Goal: Book appointment/travel/reservation

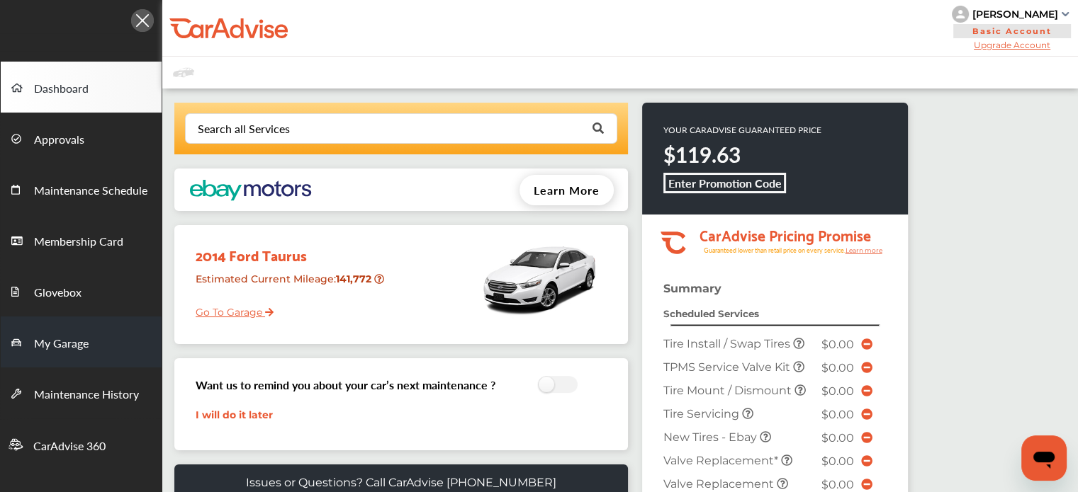
click at [65, 344] on span "My Garage" at bounding box center [61, 344] width 55 height 18
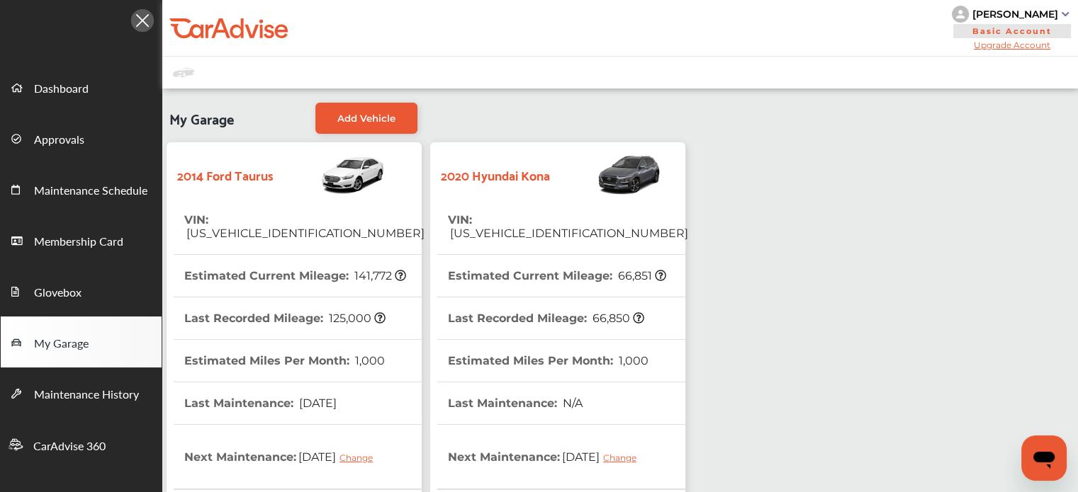
click at [516, 184] on strong "2020 Hyundai Kona" at bounding box center [495, 175] width 109 height 22
click at [74, 91] on span "Dashboard" at bounding box center [61, 89] width 55 height 18
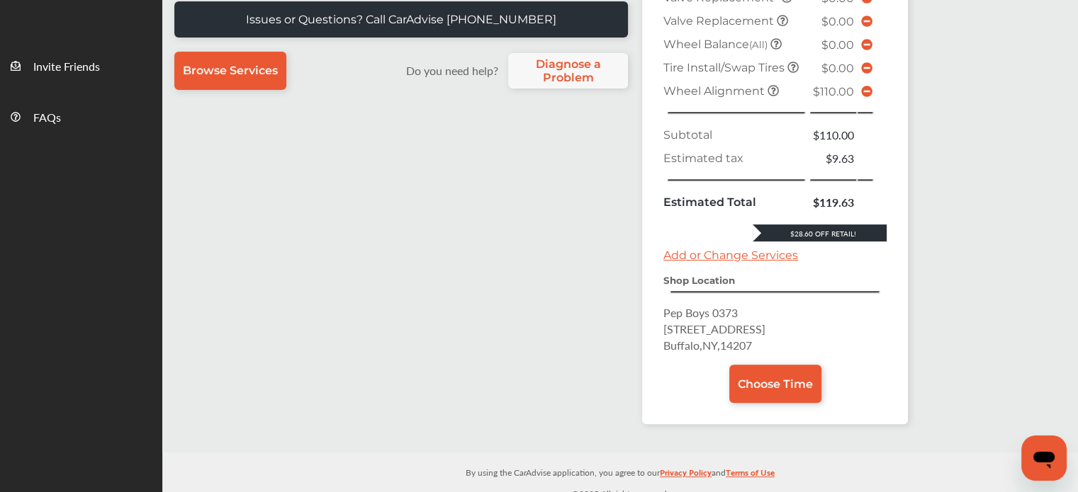
scroll to position [500, 0]
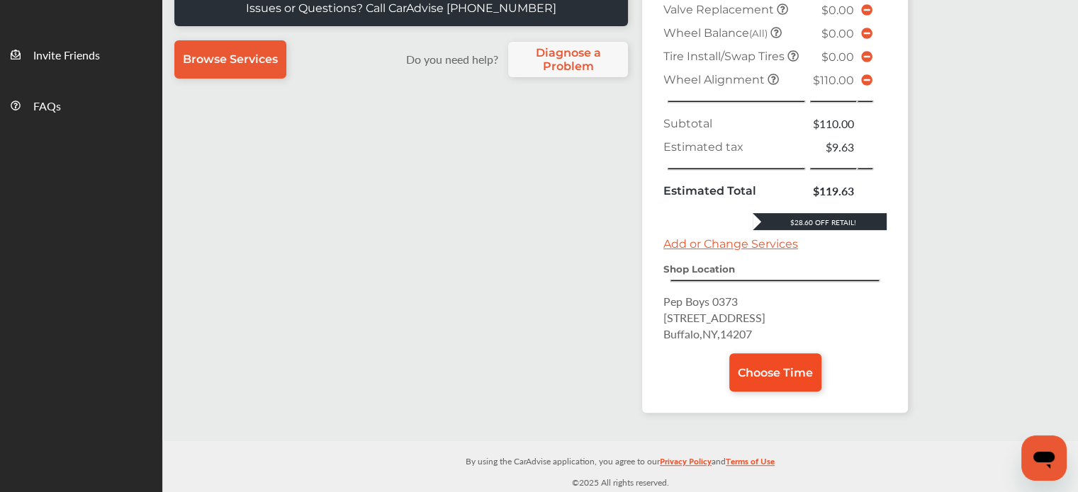
click at [770, 371] on span "Choose Time" at bounding box center [775, 372] width 75 height 13
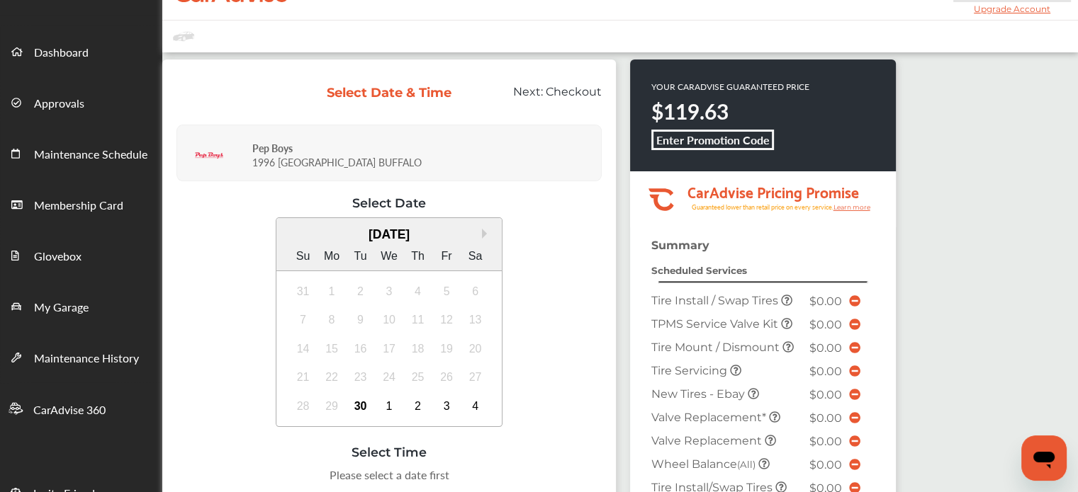
scroll to position [71, 0]
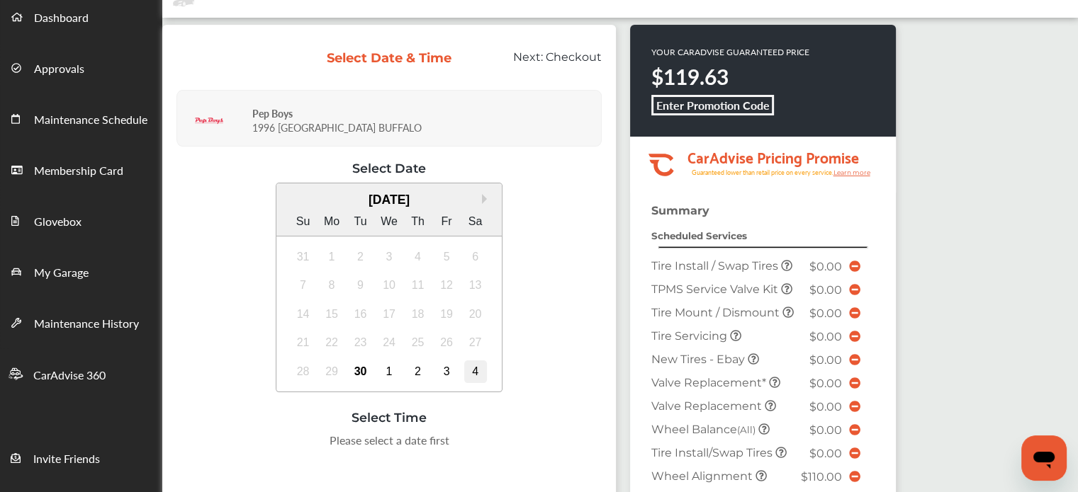
click at [474, 371] on div "4" at bounding box center [475, 372] width 23 height 23
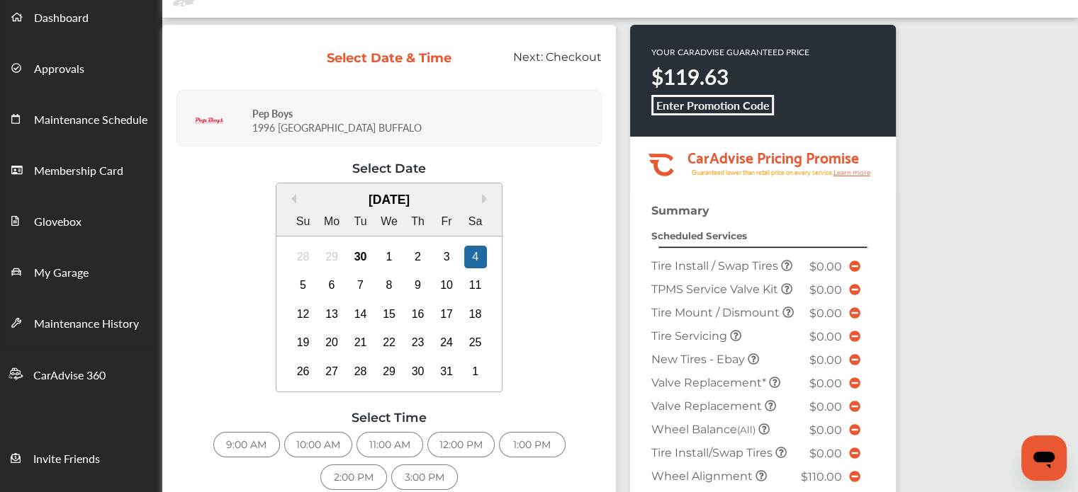
scroll to position [142, 0]
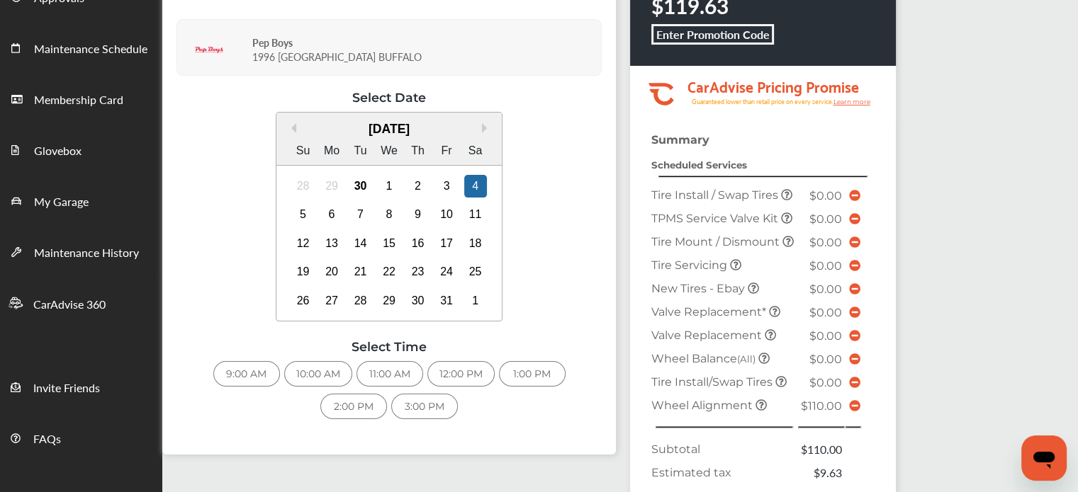
click at [462, 371] on div "12:00 PM" at bounding box center [460, 374] width 67 height 26
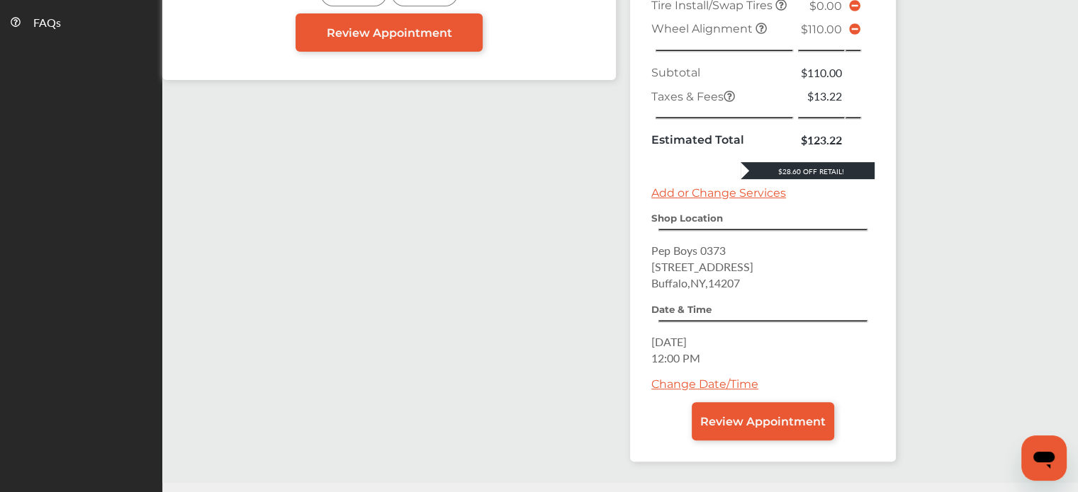
scroll to position [624, 0]
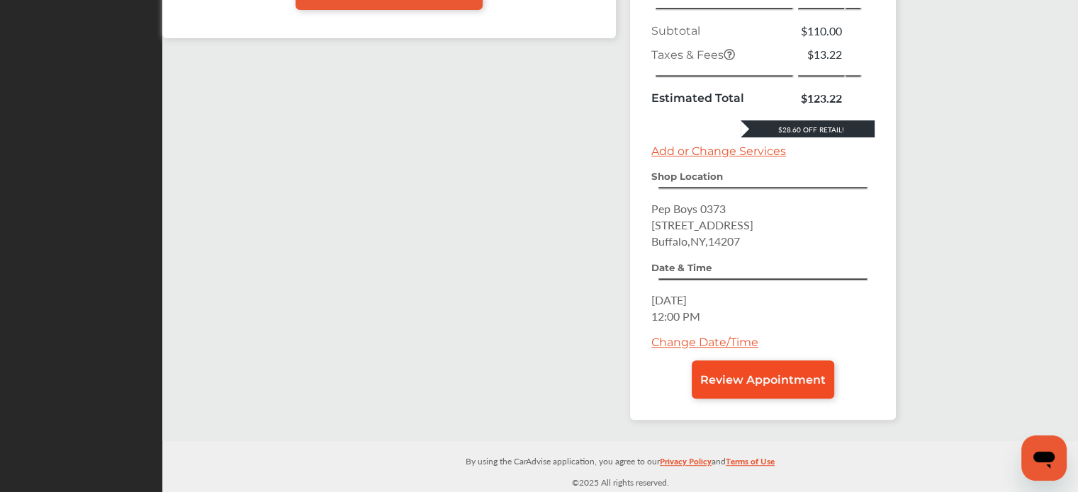
click at [776, 381] on span "Review Appointment" at bounding box center [762, 379] width 125 height 13
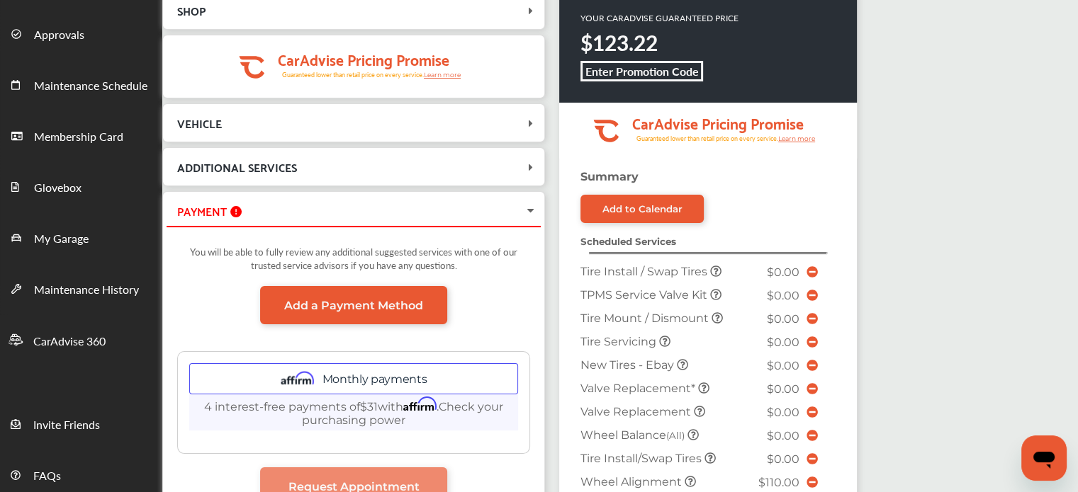
scroll to position [164, 0]
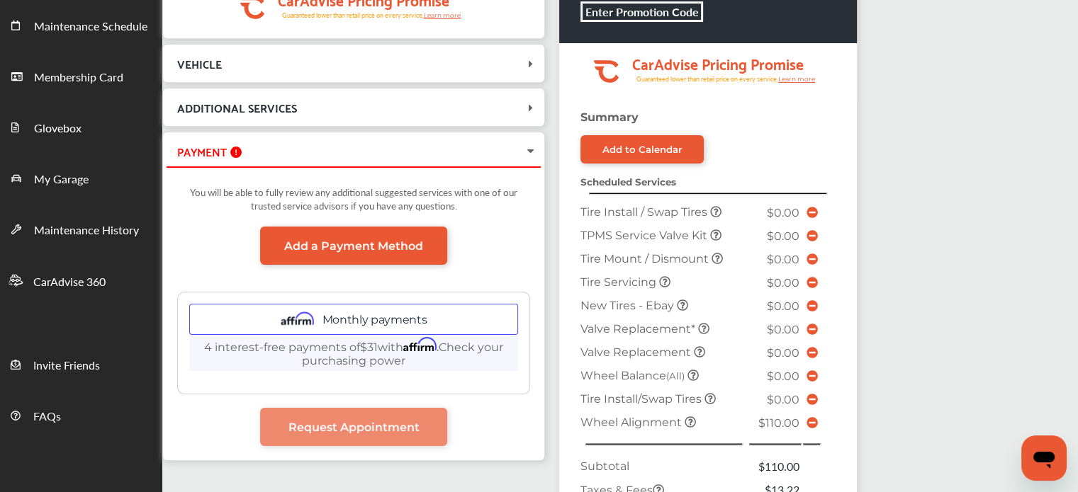
click at [530, 149] on icon at bounding box center [530, 152] width 11 height 14
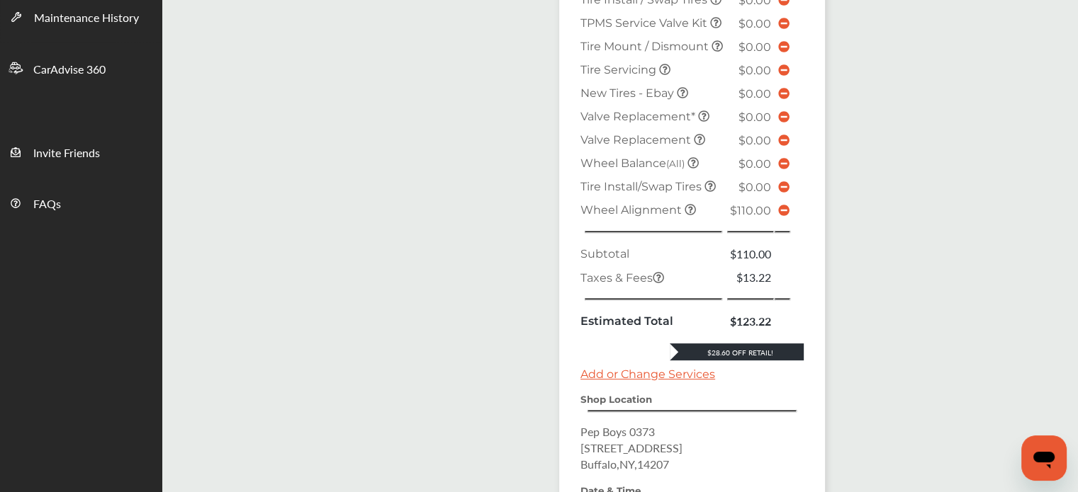
scroll to position [590, 0]
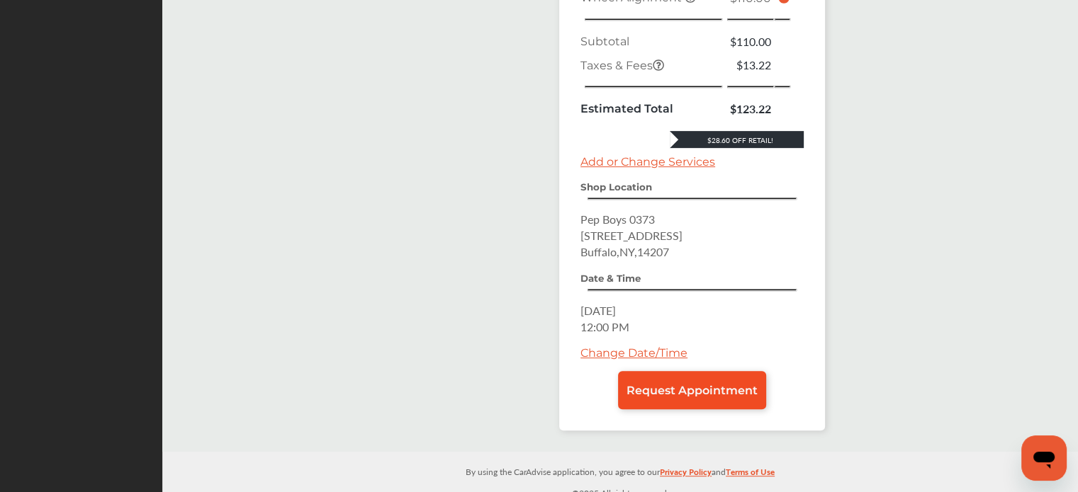
click at [706, 398] on span "Request Appointment" at bounding box center [691, 390] width 131 height 13
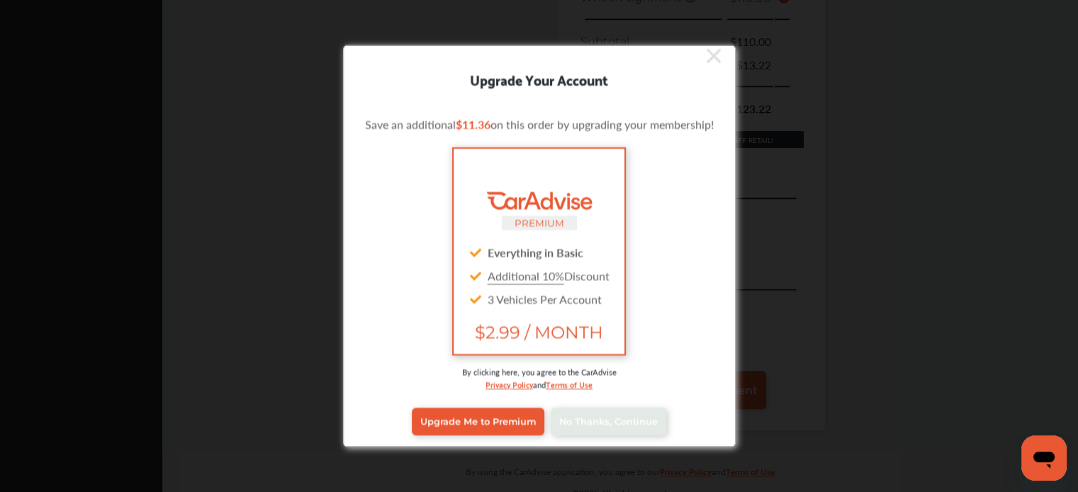
scroll to position [11, 0]
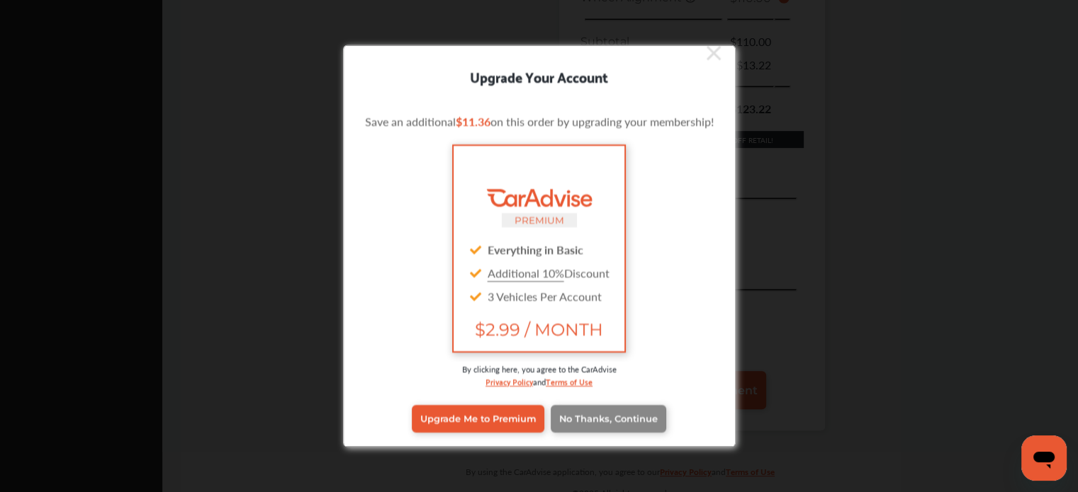
click at [606, 405] on link "No Thanks, Continue" at bounding box center [608, 418] width 115 height 27
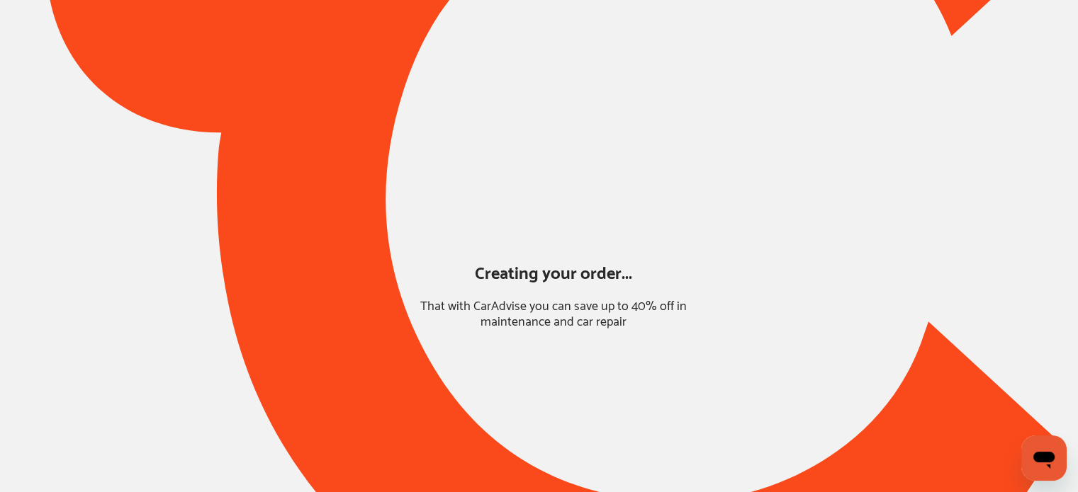
scroll to position [111, 0]
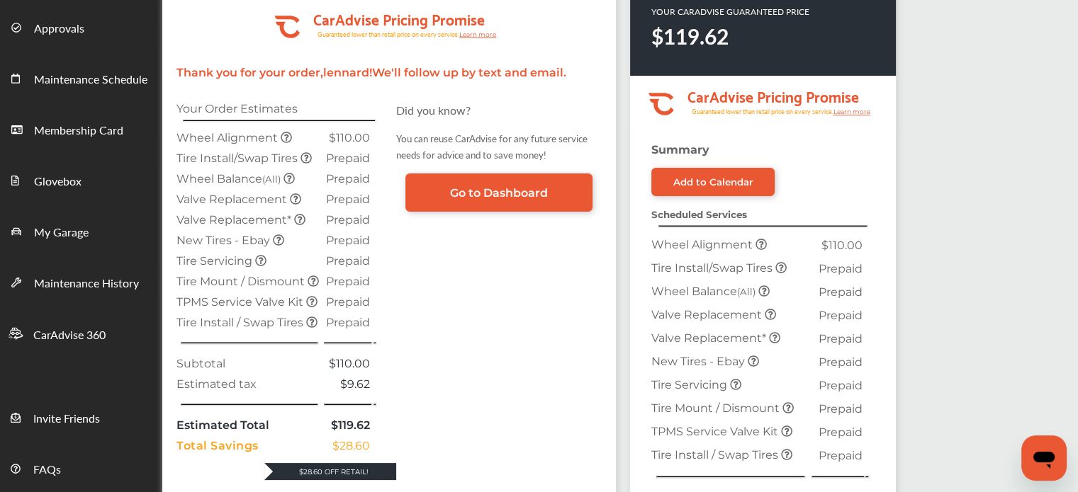
scroll to position [40, 0]
